Goal: Navigation & Orientation: Find specific page/section

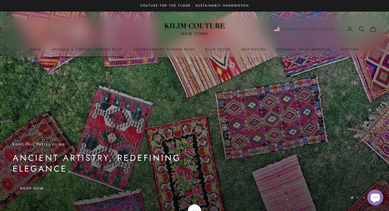
click at [117, 49] on link "Antique & Vintage Turkish Rugs" at bounding box center [87, 49] width 70 height 5
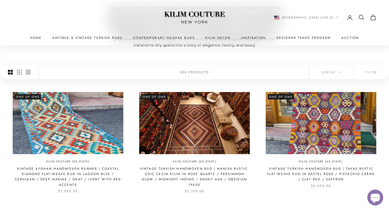
scroll to position [95, 0]
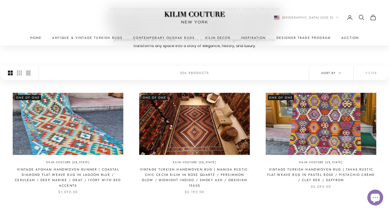
click at [317, 69] on button "Sort by" at bounding box center [331, 73] width 44 height 14
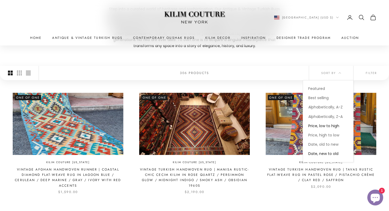
click at [319, 128] on span "Price, low to high" at bounding box center [323, 125] width 31 height 5
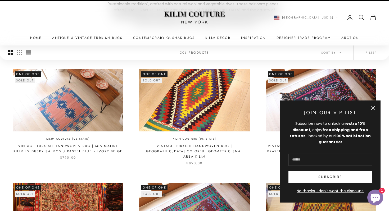
scroll to position [123, 0]
